Goal: Information Seeking & Learning: Learn about a topic

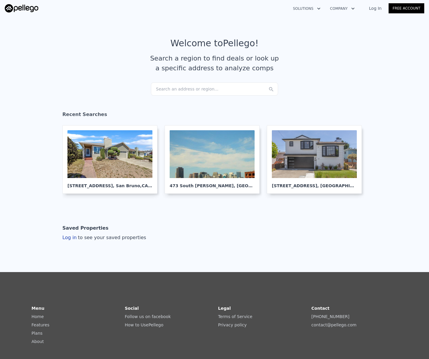
click at [191, 85] on div "Search an address or region..." at bounding box center [214, 89] width 127 height 13
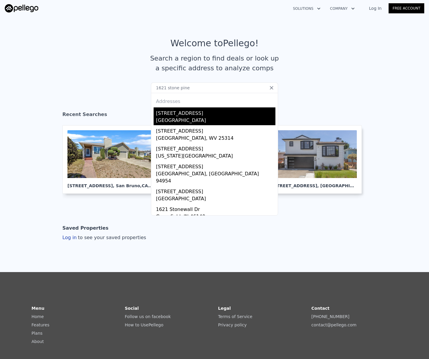
type input "1621 stone pine"
click at [235, 116] on div "[STREET_ADDRESS]" at bounding box center [215, 112] width 119 height 10
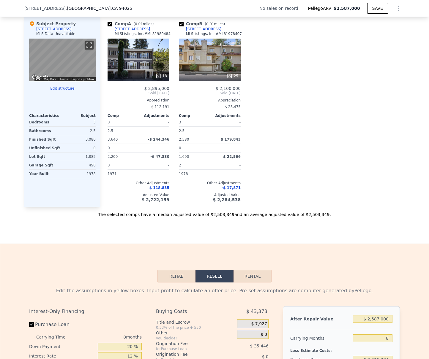
scroll to position [498, 0]
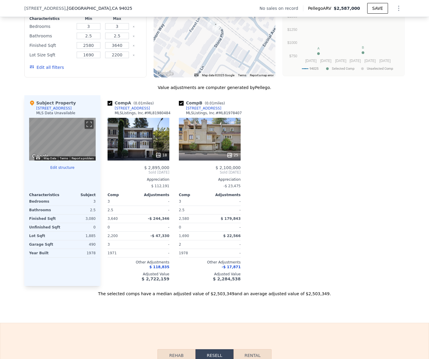
click at [203, 109] on div "[STREET_ADDRESS]" at bounding box center [203, 108] width 35 height 5
click at [131, 108] on div "[STREET_ADDRESS]" at bounding box center [132, 108] width 35 height 5
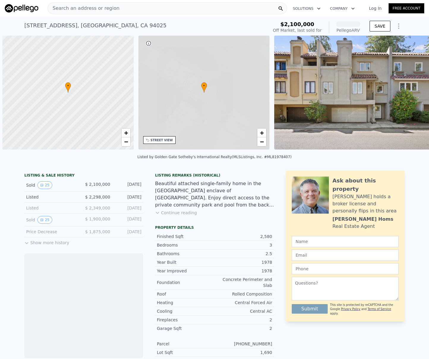
scroll to position [0, 2]
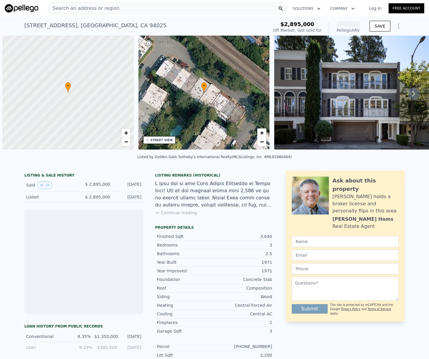
scroll to position [0, 2]
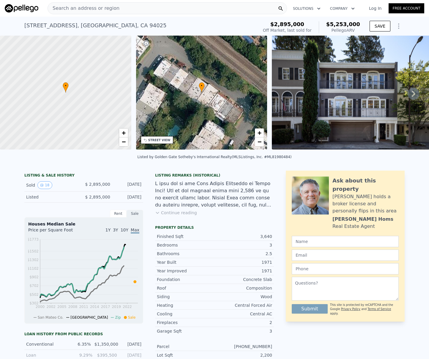
click at [415, 91] on icon at bounding box center [413, 94] width 12 height 12
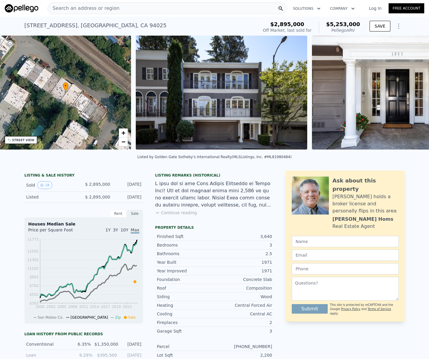
click at [415, 91] on div "• + − • + − STREET VIEW Loading... SATELLITE VIEW" at bounding box center [214, 94] width 429 height 116
click at [415, 91] on icon at bounding box center [413, 94] width 12 height 12
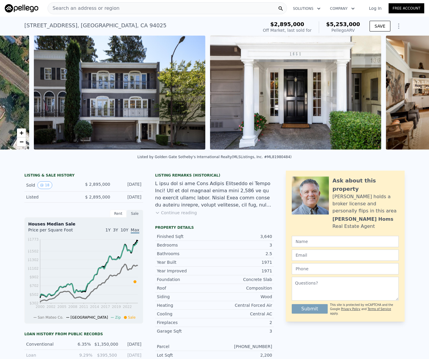
scroll to position [0, 272]
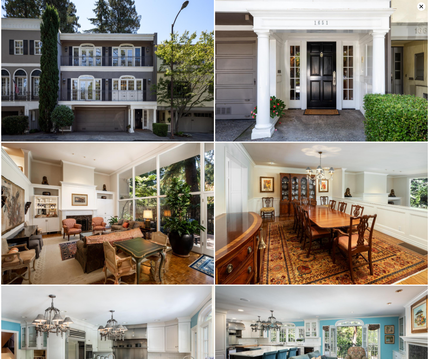
click at [421, 4] on icon at bounding box center [421, 6] width 8 height 8
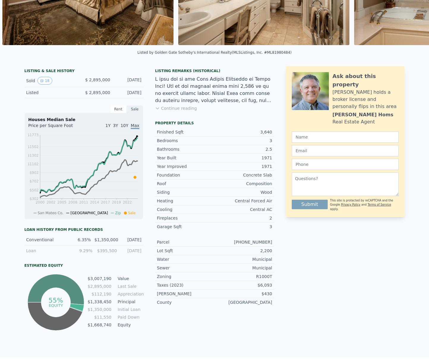
scroll to position [0, 0]
